Goal: Task Accomplishment & Management: Manage account settings

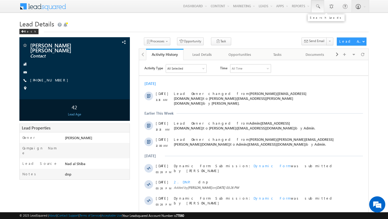
click at [320, 5] on link at bounding box center [317, 6] width 13 height 12
paste input "551958372"
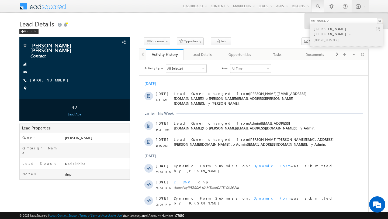
type input "551958372"
click at [323, 37] on div "+971-551958372" at bounding box center [348, 40] width 72 height 6
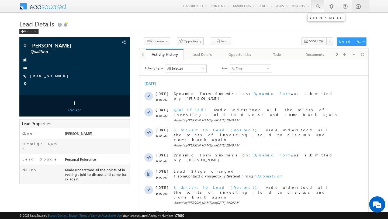
click at [317, 6] on span at bounding box center [317, 6] width 5 height 5
type input "6"
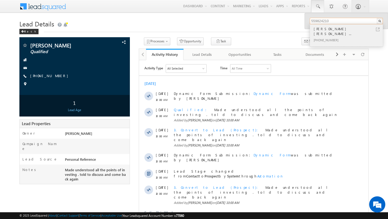
type input "559824210"
click at [329, 37] on div "[PHONE_NUMBER]" at bounding box center [348, 40] width 72 height 6
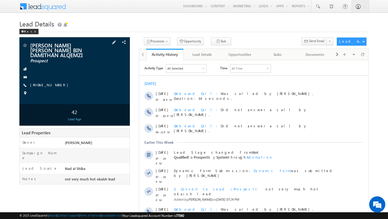
drag, startPoint x: 90, startPoint y: 57, endPoint x: 40, endPoint y: 45, distance: 51.8
click at [40, 45] on span "ABDULLA MOHAMMED ABDULLA SAEED BIN DAMITHAN ALQEMZI" at bounding box center [64, 50] width 68 height 15
click at [89, 193] on div "ABDULLA MOHAMMED ABDULLA SAEED BIN DAMITHAN ALQEMZI Prospect" at bounding box center [193, 164] width 349 height 254
click at [196, 52] on div "Lead Details" at bounding box center [202, 54] width 29 height 6
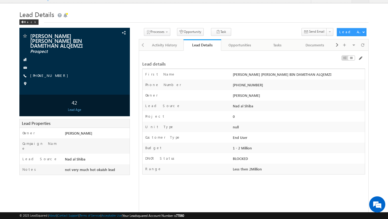
copy div "ABDULLA MOHAMMED ABDULLA SAEED BIN DAMITHAN ALQEMZI"
drag, startPoint x: 233, startPoint y: 75, endPoint x: 346, endPoint y: 76, distance: 113.0
click at [346, 76] on div "ABDULLA MOHAMMED ABDULLA SAEED BIN DAMITHAN ALQEMZI" at bounding box center [297, 76] width 133 height 8
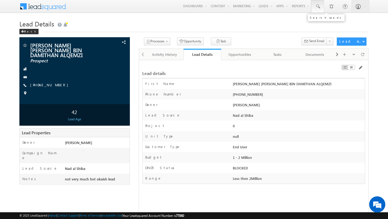
click at [318, 8] on span at bounding box center [317, 6] width 5 height 5
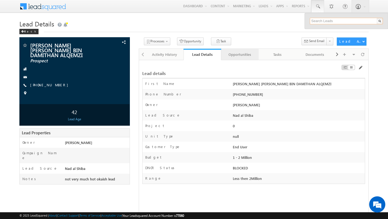
paste input "56 880 4952"
click at [323, 21] on input "56 880 4952" at bounding box center [345, 21] width 73 height 6
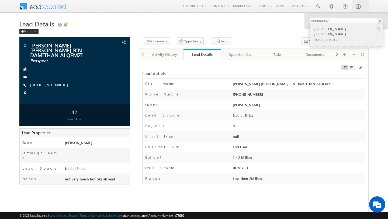
type input "568804952"
click at [327, 37] on div "[PHONE_NUMBER]" at bounding box center [348, 40] width 72 height 6
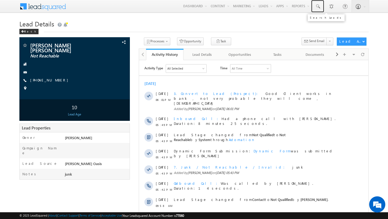
click at [317, 5] on span at bounding box center [317, 6] width 5 height 5
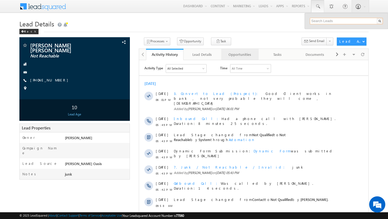
paste input "50 570 0242"
click at [323, 22] on input "50 570 0242" at bounding box center [345, 21] width 73 height 6
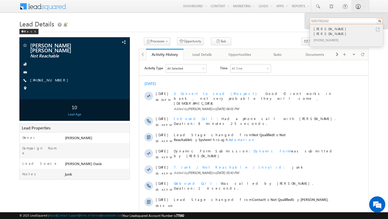
type input "505700242"
click at [328, 30] on div "AHMED HISHAM FAROUK HASSAN" at bounding box center [348, 31] width 72 height 11
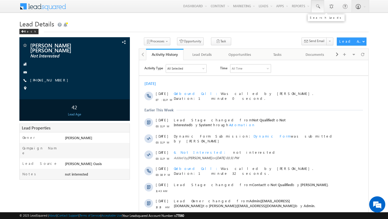
click at [316, 9] on span at bounding box center [317, 6] width 5 height 5
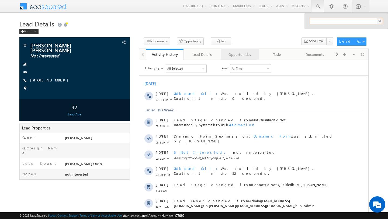
paste input "50 675 4321"
click at [322, 23] on input "50 675 4321" at bounding box center [345, 21] width 73 height 6
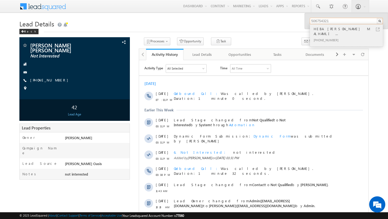
type input "506754321"
click at [332, 37] on div "+971-506754321" at bounding box center [348, 40] width 72 height 6
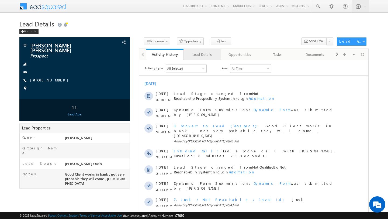
click at [193, 56] on div "Lead Details" at bounding box center [202, 54] width 29 height 6
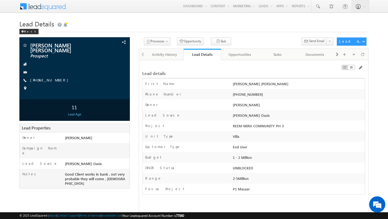
drag, startPoint x: 242, startPoint y: 94, endPoint x: 269, endPoint y: 95, distance: 26.9
click at [269, 95] on div "[PHONE_NUMBER]" at bounding box center [297, 95] width 133 height 8
copy div "568804952"
click at [321, 6] on link at bounding box center [317, 6] width 13 height 12
paste input "55 461 1079"
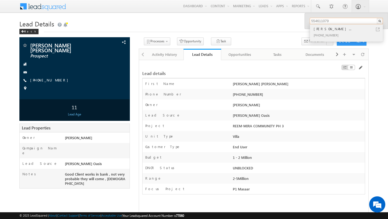
type input "554611079"
click at [346, 33] on div "+971-554611079" at bounding box center [348, 35] width 72 height 6
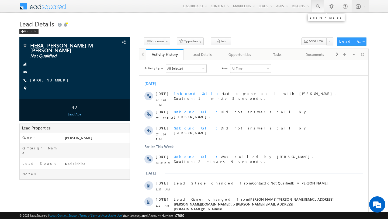
click at [318, 11] on link at bounding box center [317, 6] width 13 height 12
paste input "50 629 5079"
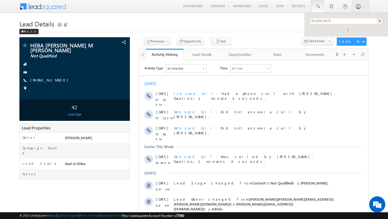
click at [323, 21] on input "50 629 5079" at bounding box center [345, 21] width 73 height 6
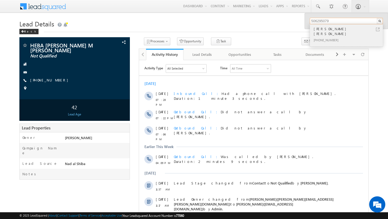
type input "506295079"
click at [326, 29] on div "MOHD ZAKARIA HUSSEIN DARDAS" at bounding box center [348, 31] width 72 height 11
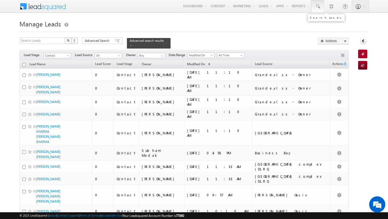
click at [318, 7] on span at bounding box center [317, 6] width 5 height 5
paste input "50 910 5987"
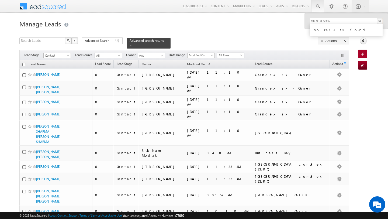
click at [322, 21] on input "50 910 5987" at bounding box center [345, 21] width 73 height 6
type input "509105987"
click at [327, 32] on div "+971-509105987" at bounding box center [348, 35] width 72 height 6
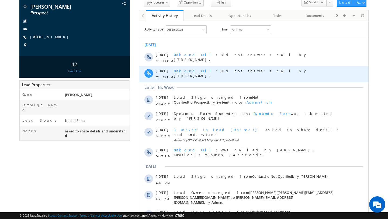
scroll to position [73, 0]
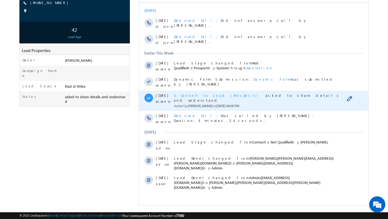
click at [190, 96] on span "3. Convert to Lead (Prospect)" at bounding box center [217, 95] width 87 height 5
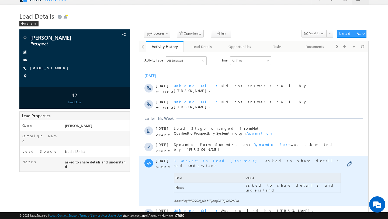
scroll to position [0, 0]
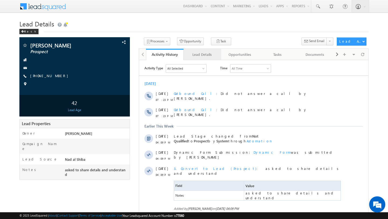
click at [204, 56] on div "Lead Details" at bounding box center [202, 54] width 29 height 6
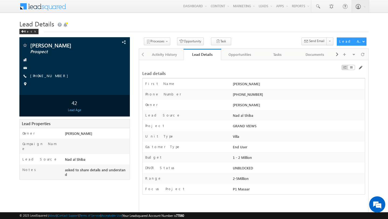
drag, startPoint x: 241, startPoint y: 95, endPoint x: 271, endPoint y: 98, distance: 30.6
click at [271, 98] on div "+971-509105987" at bounding box center [297, 95] width 133 height 8
copy div "509105987"
click at [318, 7] on span at bounding box center [317, 6] width 5 height 5
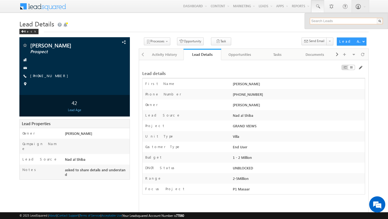
paste input "50 715 5522"
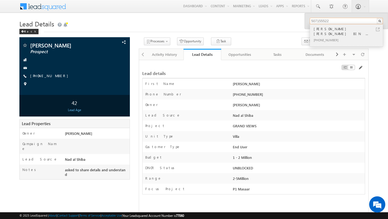
type input "507155522"
click at [328, 28] on div "ABDULLA SULTAN ABDULLA BIN ..." at bounding box center [348, 31] width 72 height 11
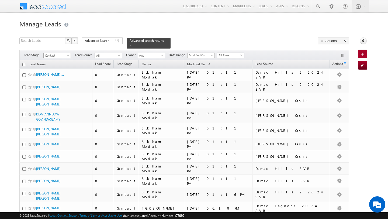
click at [51, 55] on span "Contact" at bounding box center [57, 55] width 26 height 5
click at [54, 77] on link "Qualified" at bounding box center [57, 77] width 27 height 5
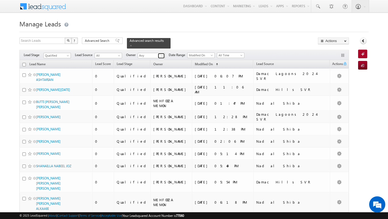
click at [160, 56] on span at bounding box center [162, 56] width 4 height 4
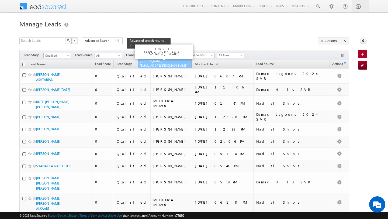
click at [154, 66] on span "shubhamdutta.tripathi@indglobal.ae" at bounding box center [164, 65] width 48 height 4
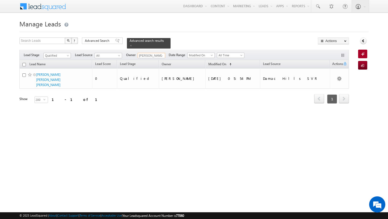
type input "[PERSON_NAME]"
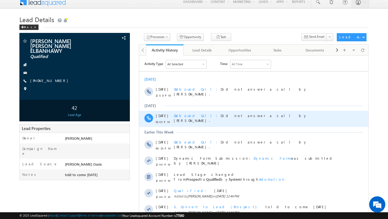
scroll to position [5, 0]
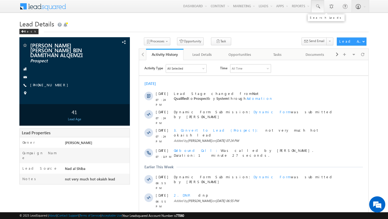
click at [314, 11] on link at bounding box center [317, 6] width 13 height 12
paste input "50 459 1129"
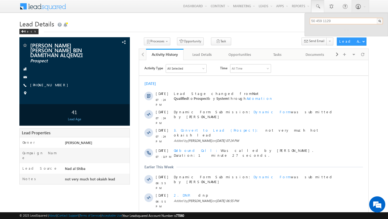
click at [322, 22] on input "50 459 1129" at bounding box center [345, 21] width 73 height 6
paste input "50 459 1129"
paste input "459"
click at [322, 20] on input "50 459 1129" at bounding box center [345, 21] width 73 height 6
type input "504591129"
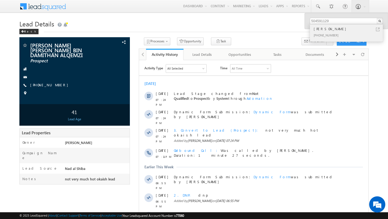
click at [318, 30] on div "FRANK CAMILLERI" at bounding box center [348, 29] width 72 height 6
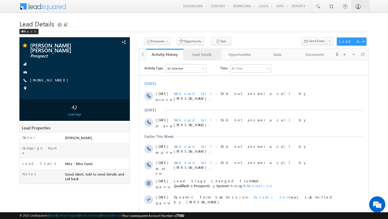
click at [201, 56] on div "Lead Details" at bounding box center [202, 54] width 29 height 6
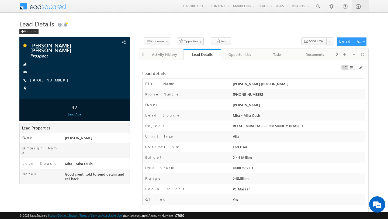
copy div "506295079"
drag, startPoint x: 241, startPoint y: 94, endPoint x: 265, endPoint y: 95, distance: 24.0
click at [265, 95] on div "+971-506295079" at bounding box center [297, 95] width 133 height 8
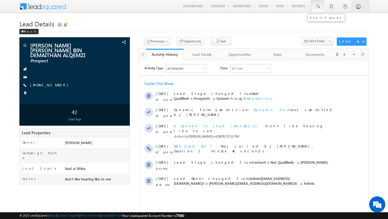
click at [319, 8] on span at bounding box center [317, 6] width 5 height 5
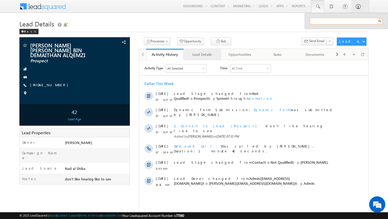
click at [190, 59] on link "Lead Details" at bounding box center [202, 54] width 38 height 11
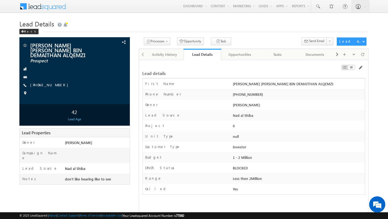
drag, startPoint x: 233, startPoint y: 84, endPoint x: 331, endPoint y: 86, distance: 98.2
click at [331, 86] on div "ABDULLA SULTAN ABDULLA BIN DEMAITHAN ALQEMZI" at bounding box center [297, 85] width 133 height 8
copy div "ABDULLA SULTAN ABDULLA BIN DEMAITHAN ALQEMZI"
click at [322, 4] on link at bounding box center [317, 6] width 13 height 12
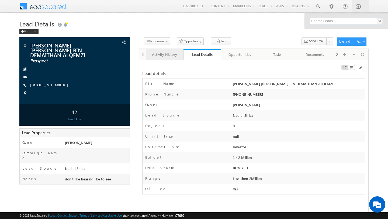
click at [161, 52] on div "Activity History" at bounding box center [164, 54] width 29 height 6
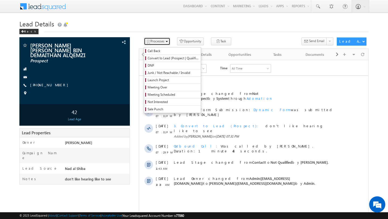
click at [153, 43] on span "Processes" at bounding box center [157, 41] width 14 height 4
click at [154, 55] on link "Convert to Lead (Prospect | Qualified)" at bounding box center [172, 58] width 57 height 7
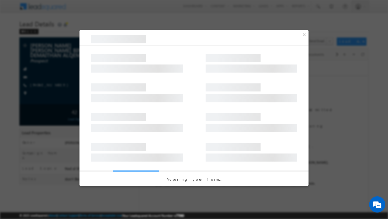
select select "Investor"
select select "1 - 2 Million"
select select "Prospect"
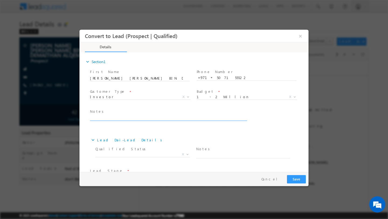
click at [112, 115] on textarea at bounding box center [168, 117] width 156 height 6
type textarea "Called again , tld to share pricing details and call ahgaib"
click at [288, 178] on button "Save" at bounding box center [296, 179] width 19 height 8
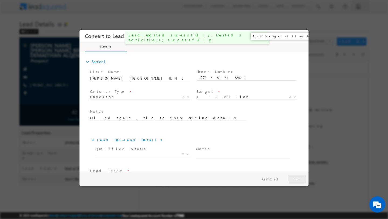
click at [301, 38] on button "×" at bounding box center [299, 36] width 9 height 10
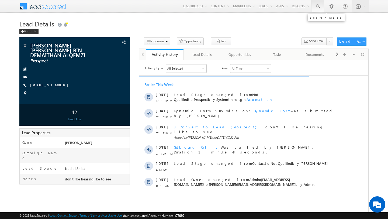
click at [320, 8] on link at bounding box center [317, 6] width 13 height 12
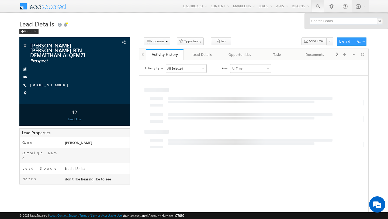
paste input "55 982 4210"
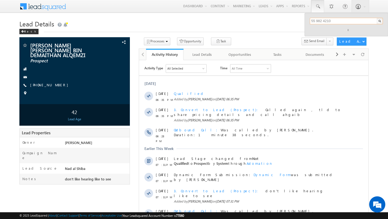
click at [322, 22] on input "55 982 4210" at bounding box center [345, 21] width 73 height 6
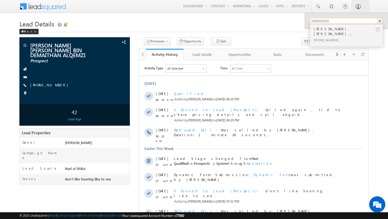
type input "559824210"
click at [326, 28] on div "ABDULLA MOHAMMED ABDULLA SA..." at bounding box center [348, 31] width 72 height 11
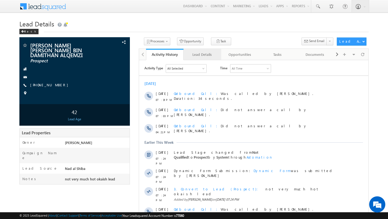
click at [202, 56] on div "Lead Details" at bounding box center [202, 54] width 29 height 6
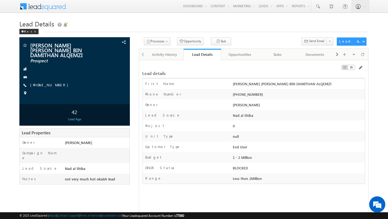
click at [233, 83] on div "ABDULLA MOHAMMED ABDULLA SAEED BIN DAMITHAN ALQEMZI" at bounding box center [297, 85] width 133 height 8
click at [165, 60] on link "Activity History" at bounding box center [165, 54] width 38 height 11
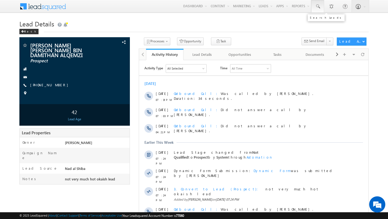
click at [318, 7] on span at bounding box center [317, 6] width 5 height 5
paste input "55 200 2580"
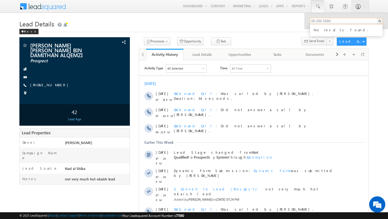
click at [323, 22] on input "55 200 2580" at bounding box center [345, 21] width 73 height 6
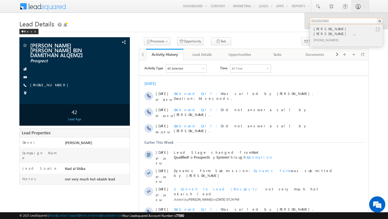
type input "552002580"
click at [332, 37] on div "[PHONE_NUMBER]" at bounding box center [348, 40] width 72 height 6
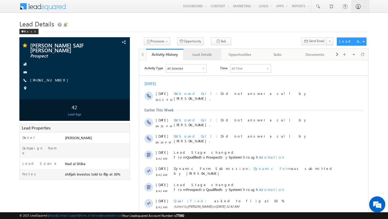
click at [195, 56] on div "Lead Details" at bounding box center [202, 54] width 29 height 6
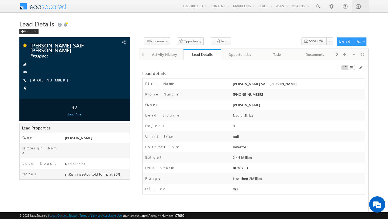
copy div "[PERSON_NAME] SAIF [PERSON_NAME]"
drag, startPoint x: 231, startPoint y: 82, endPoint x: 334, endPoint y: 86, distance: 102.4
click at [334, 86] on div "[PERSON_NAME] SAIF [PERSON_NAME]" at bounding box center [297, 85] width 133 height 8
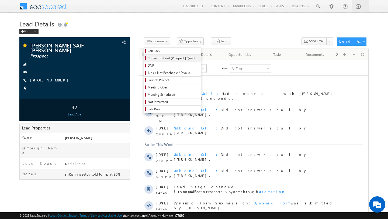
click at [157, 60] on span "Convert to Lead (Prospect | Qualified)" at bounding box center [172, 58] width 51 height 5
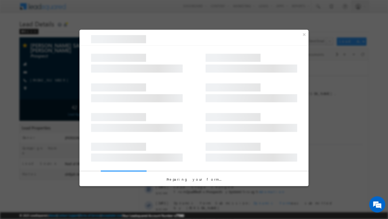
select select "Investor"
select select "2 - 4 Million"
select select "Prospect"
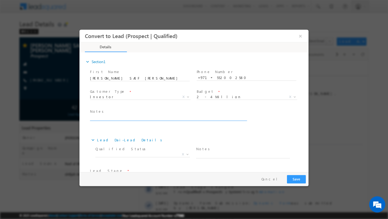
click at [136, 118] on textarea at bounding box center [168, 117] width 156 height 6
type textarea "call [DATE]"
click at [150, 156] on span "X" at bounding box center [142, 154] width 94 height 5
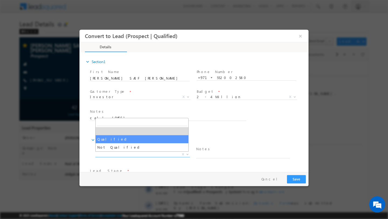
select select "Qualified"
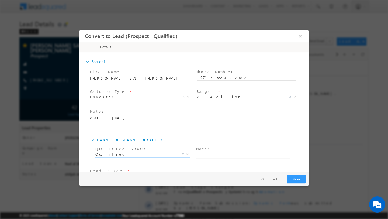
scroll to position [17, 0]
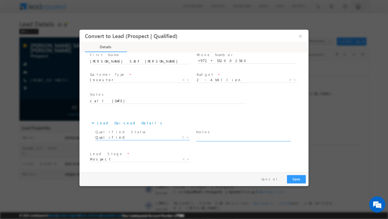
click at [225, 139] on textarea at bounding box center [243, 138] width 94 height 6
paste textarea "call [DATE]"
type textarea "call [DATE]"
click at [296, 183] on div "Pay & Save Save Cancel" at bounding box center [194, 179] width 231 height 14
click at [294, 179] on button "Save" at bounding box center [296, 179] width 19 height 8
